Goal: Information Seeking & Learning: Learn about a topic

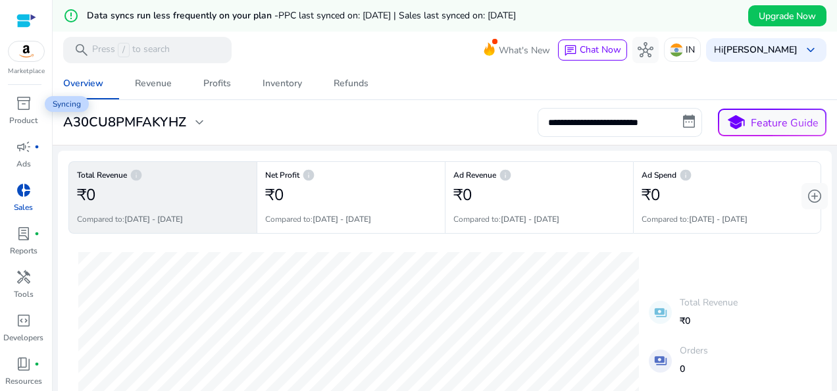
click at [32, 136] on link "campaign fiber_manual_record Ads" at bounding box center [23, 157] width 47 height 43
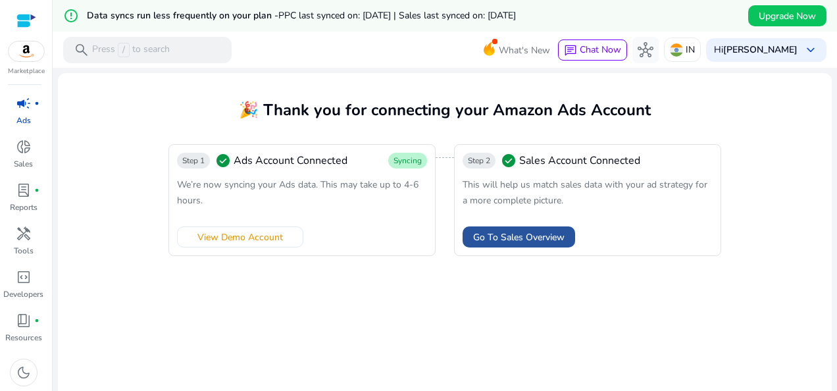
click at [501, 232] on span "Go To Sales Overview" at bounding box center [518, 237] width 91 height 14
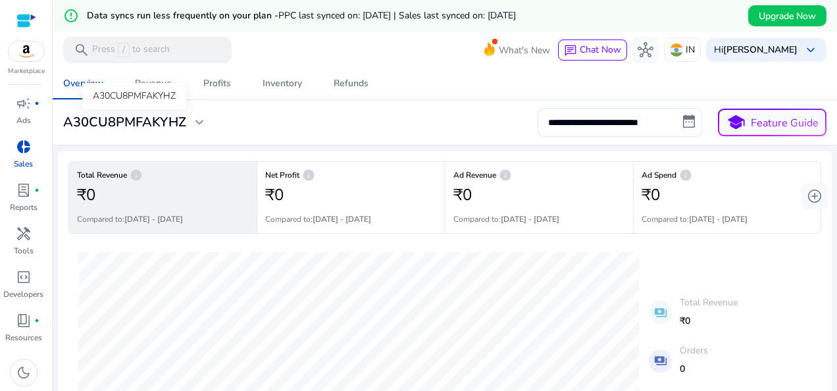
click at [184, 122] on h3 "A30CU8PMFAKYHZ" at bounding box center [124, 123] width 123 height 16
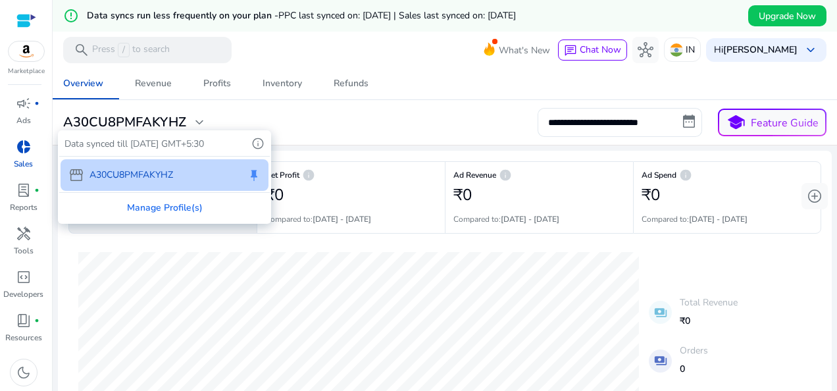
click at [147, 84] on div at bounding box center [418, 195] width 837 height 391
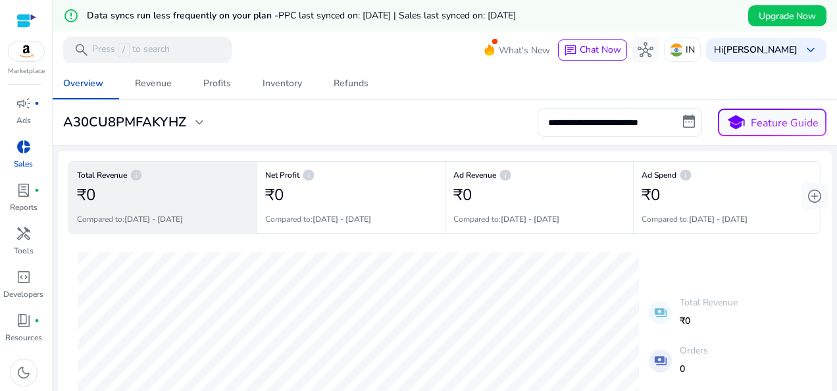
click at [147, 84] on div "Revenue" at bounding box center [153, 83] width 37 height 9
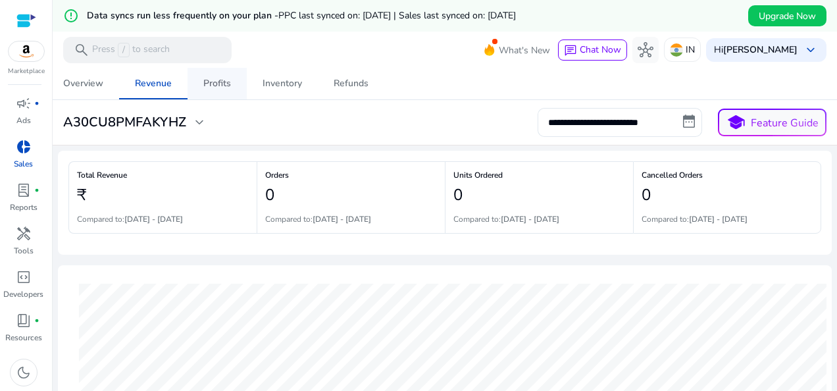
drag, startPoint x: 215, startPoint y: 89, endPoint x: 215, endPoint y: 78, distance: 11.2
click at [215, 89] on span "Profits" at bounding box center [217, 84] width 28 height 32
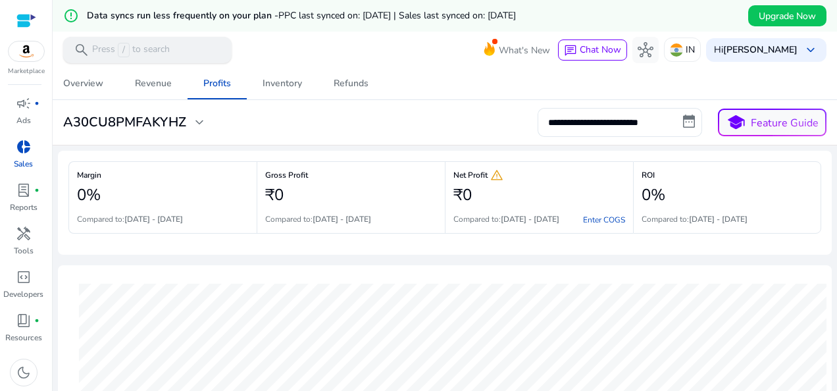
click at [131, 49] on p "Press / to search" at bounding box center [131, 50] width 78 height 14
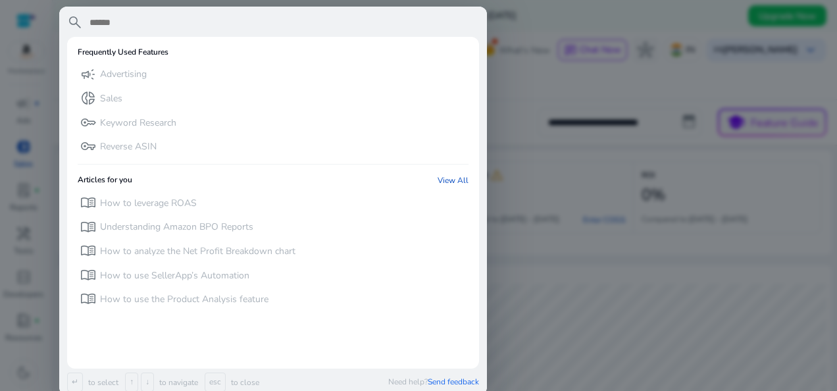
click at [17, 134] on div at bounding box center [418, 195] width 837 height 391
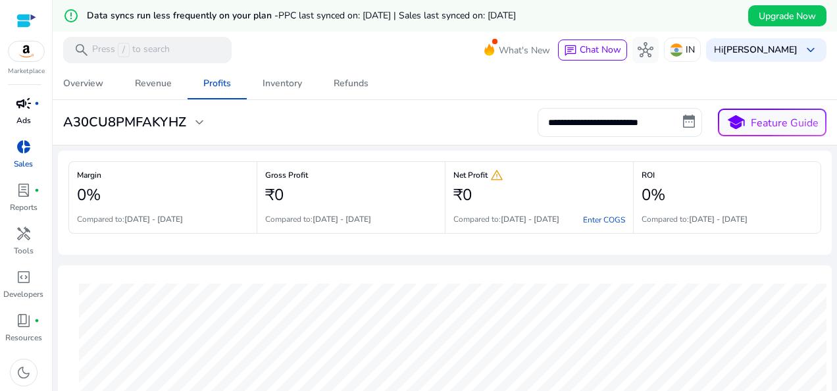
click at [24, 96] on span "campaign" at bounding box center [24, 103] width 16 height 16
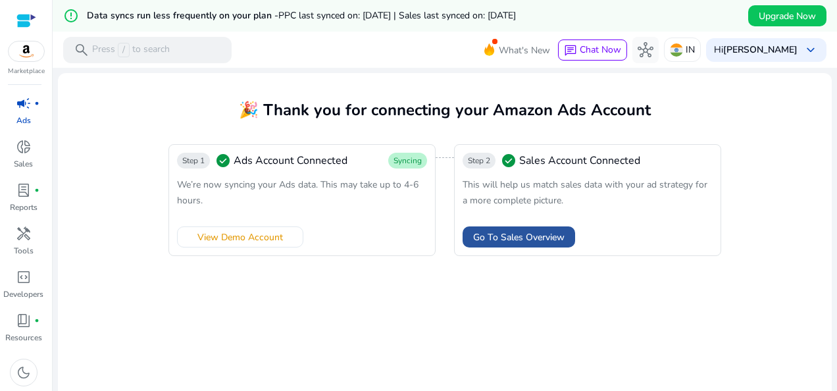
click at [544, 228] on span at bounding box center [519, 237] width 113 height 32
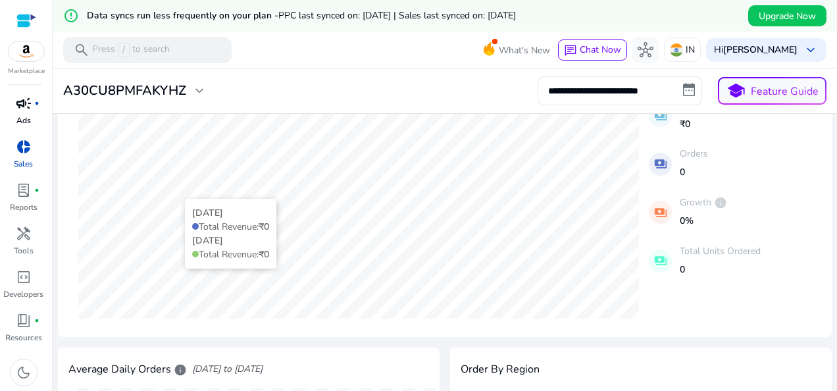
scroll to position [197, 0]
click at [33, 203] on p "Reports" at bounding box center [24, 207] width 28 height 12
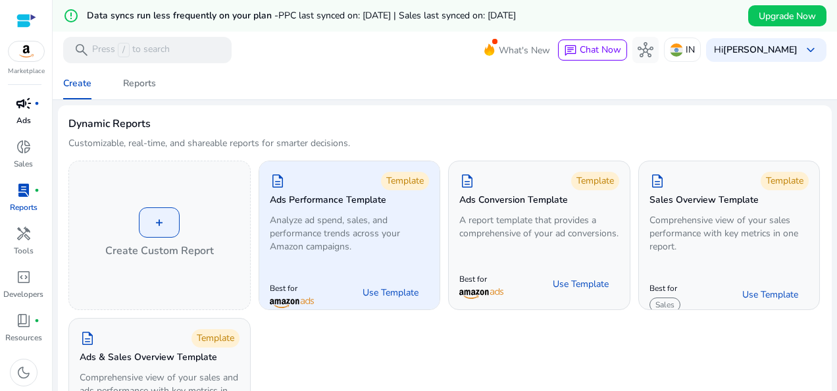
click at [367, 255] on div "description Template Ads Performance Template Analyze ad spend, sales, and perf…" at bounding box center [349, 214] width 181 height 107
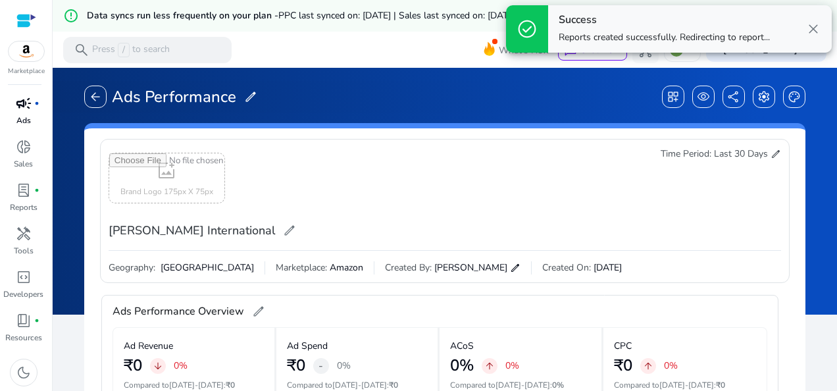
click at [161, 163] on input "file" at bounding box center [166, 177] width 115 height 49
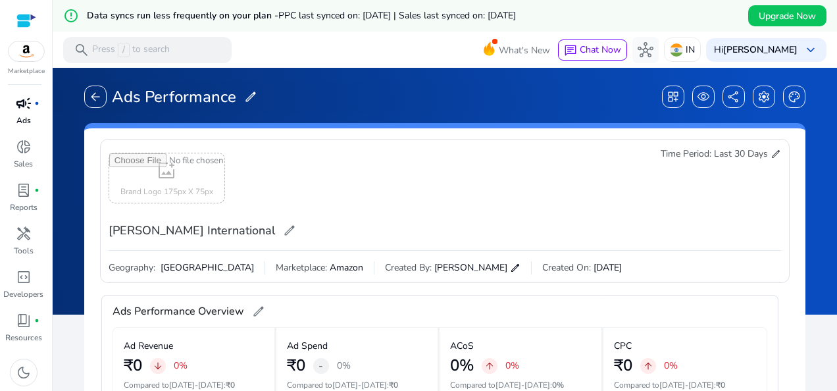
type input "**********"
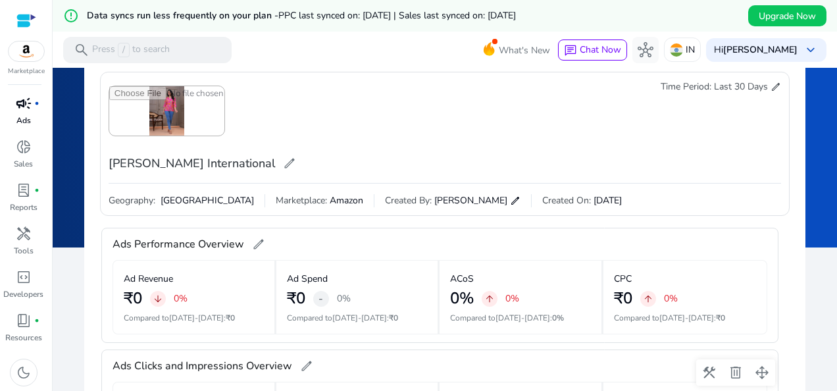
scroll to position [197, 0]
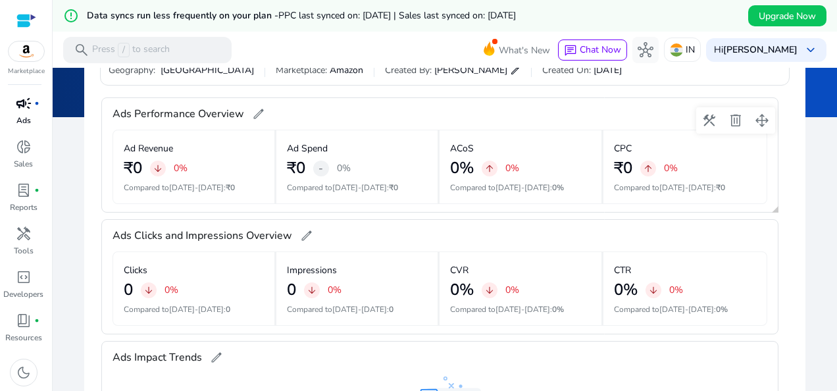
click at [257, 112] on span "edit" at bounding box center [258, 113] width 13 height 13
click at [241, 176] on div "₹0 arrow_downward 0%" at bounding box center [194, 169] width 140 height 19
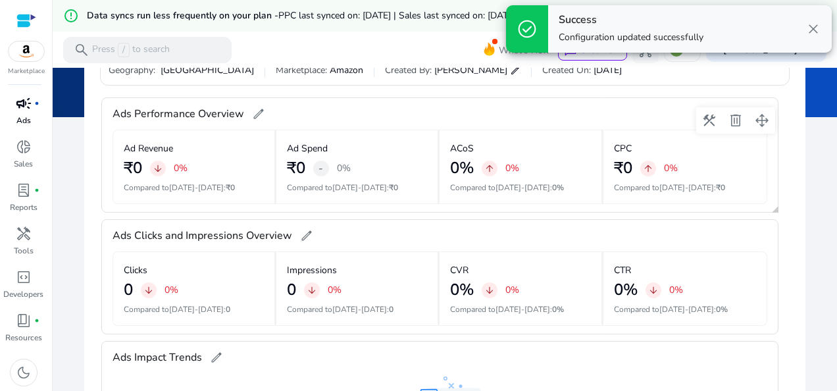
click at [241, 176] on div "₹0 arrow_downward 0%" at bounding box center [194, 168] width 140 height 19
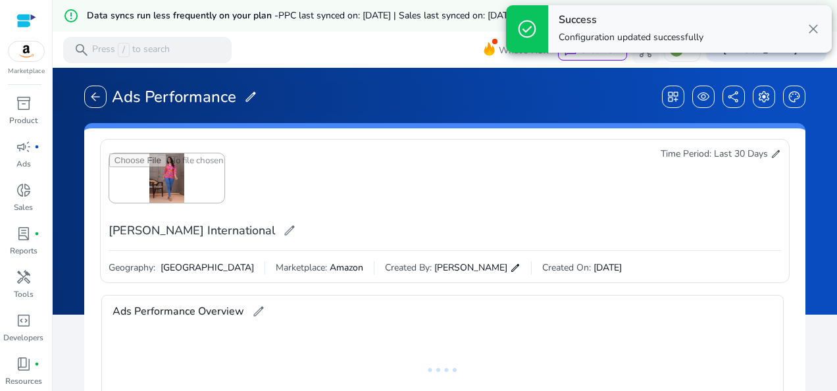
scroll to position [11, 0]
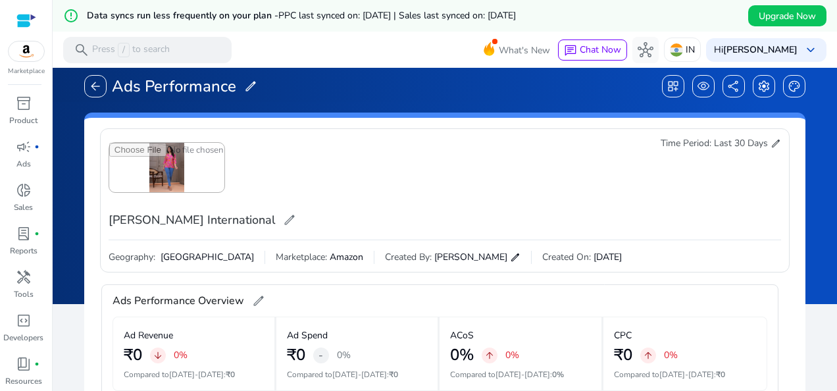
click at [276, 258] on span "Marketplace:" at bounding box center [301, 257] width 51 height 13
click at [385, 251] on span "Created By:" at bounding box center [408, 257] width 47 height 13
click at [496, 242] on div "Geography: India Marketplace: Amazon Created By: [PERSON_NAME] edit Created On:…" at bounding box center [445, 252] width 673 height 24
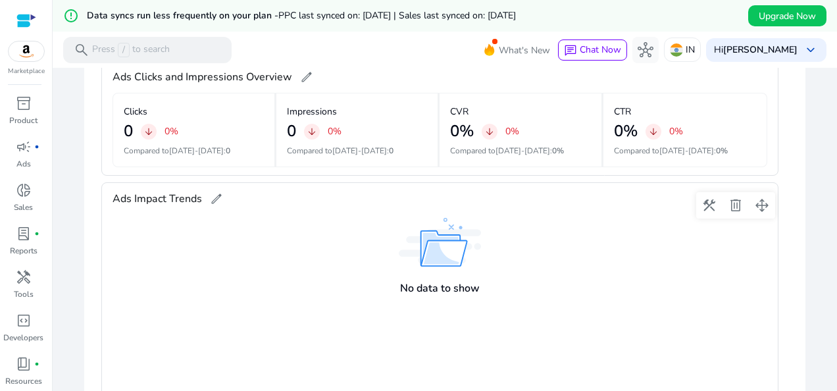
scroll to position [366, 0]
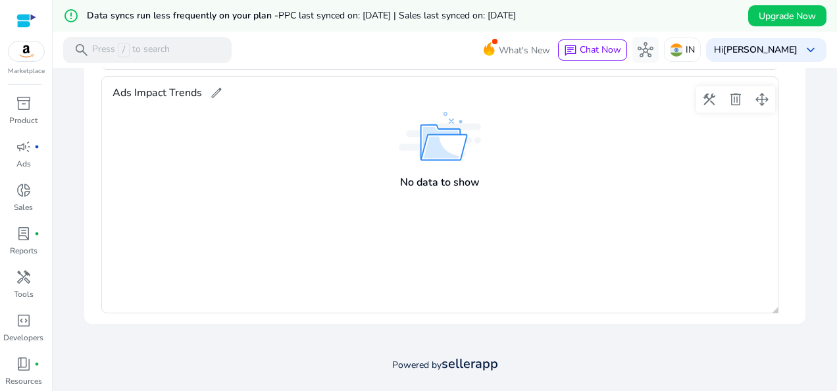
click at [205, 86] on div "Ads Impact Trends edit" at bounding box center [168, 92] width 111 height 21
click at [34, 162] on link "campaign fiber_manual_record Ads" at bounding box center [23, 157] width 47 height 43
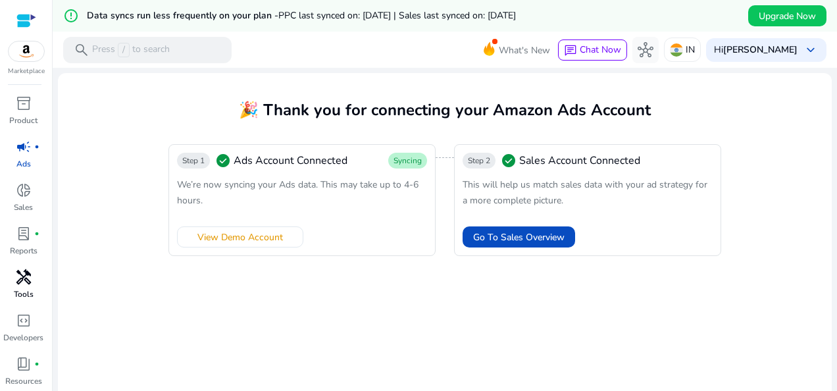
click at [27, 284] on span "handyman" at bounding box center [24, 277] width 16 height 16
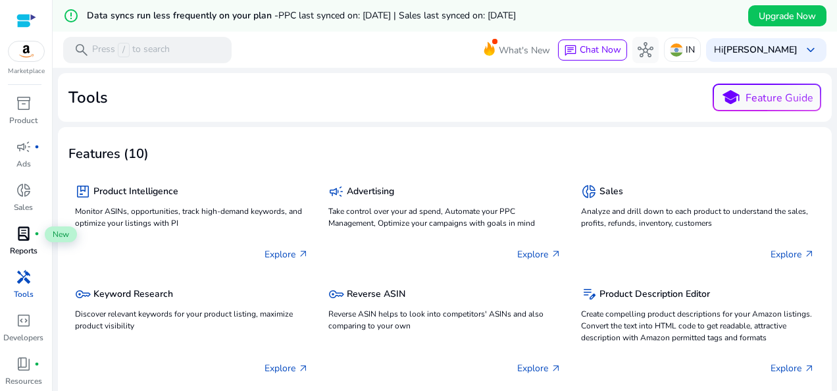
click at [33, 224] on div "lab_profile fiber_manual_record" at bounding box center [23, 233] width 37 height 21
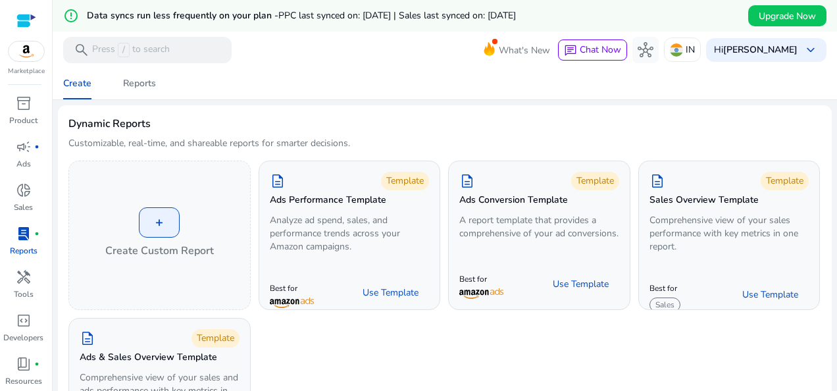
scroll to position [43, 0]
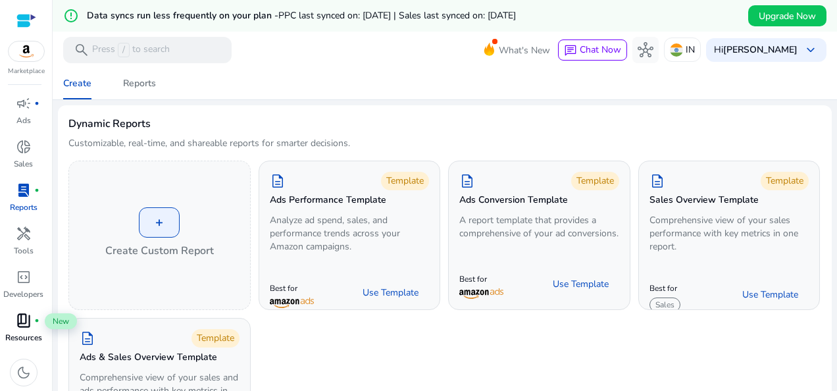
click at [24, 326] on span "book_4" at bounding box center [24, 321] width 16 height 16
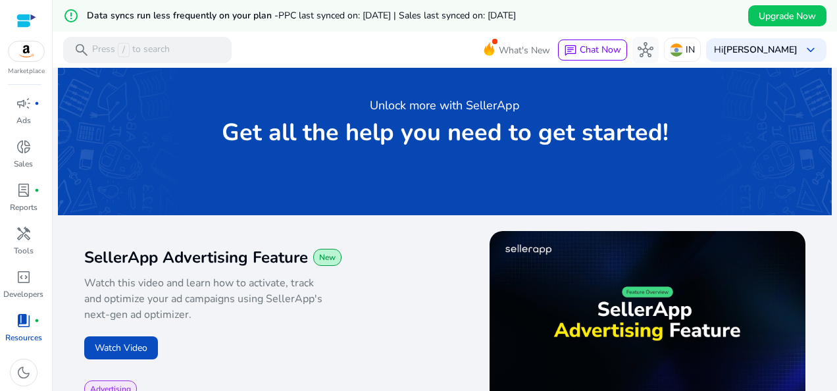
scroll to position [197, 0]
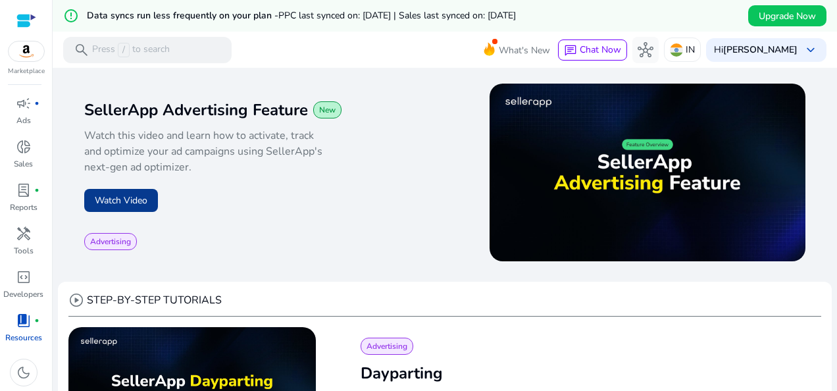
click at [107, 195] on button "Watch Video" at bounding box center [121, 200] width 74 height 23
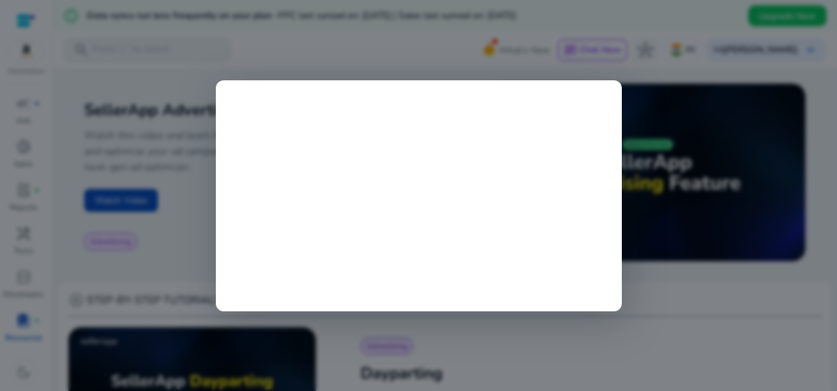
click at [88, 30] on div at bounding box center [418, 195] width 837 height 391
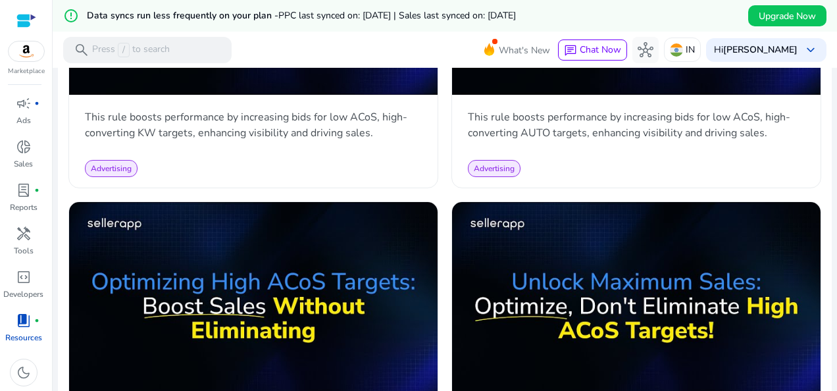
scroll to position [1843, 0]
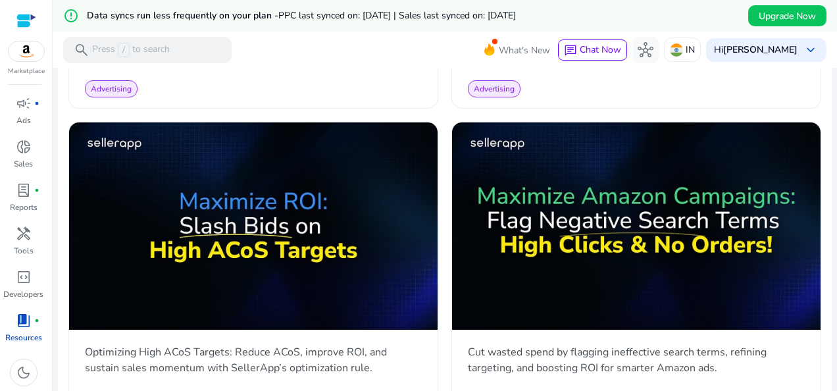
click at [19, 24] on div at bounding box center [26, 20] width 20 height 15
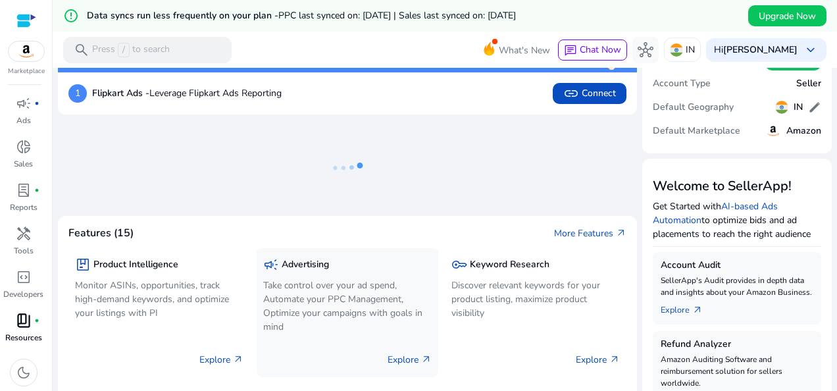
scroll to position [132, 0]
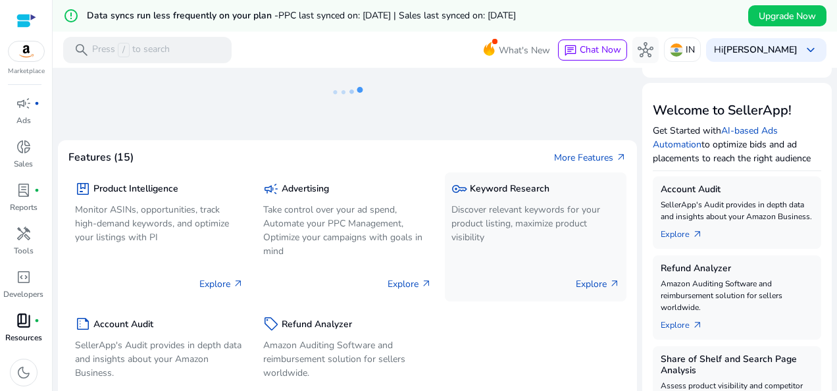
click at [488, 176] on div "key Keyword Research Discover relevant keywords for your product listing, maxim…" at bounding box center [536, 236] width 182 height 129
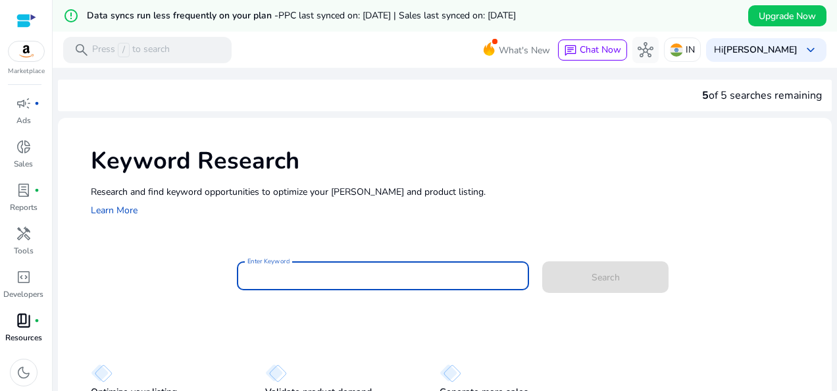
click at [316, 275] on input "Enter Keyword" at bounding box center [382, 275] width 271 height 14
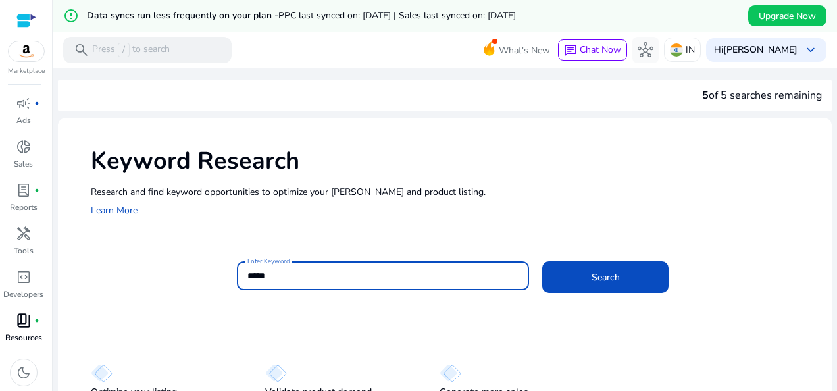
type input "*****"
click at [542, 261] on button "Search" at bounding box center [605, 277] width 126 height 32
